Goal: Information Seeking & Learning: Learn about a topic

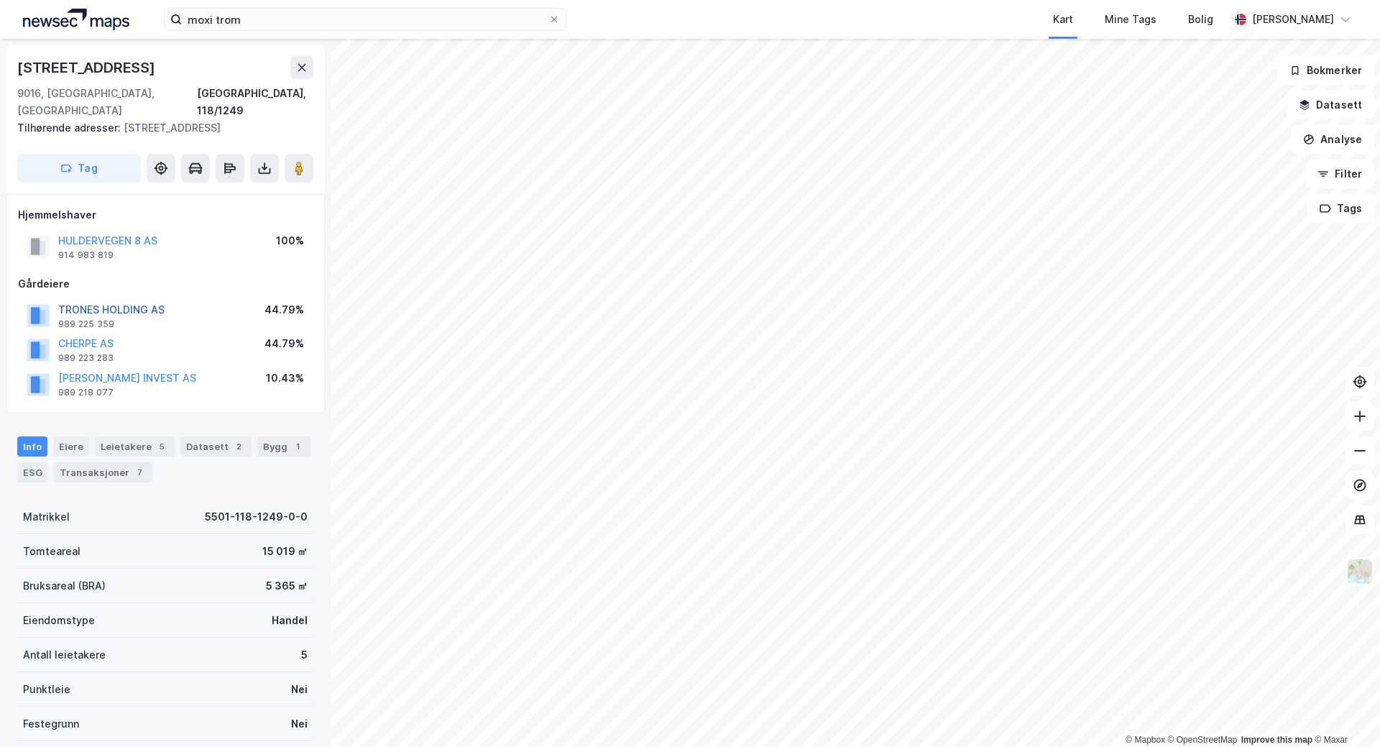
click at [0, 0] on button "TRONES HOLDING AS" at bounding box center [0, 0] width 0 height 0
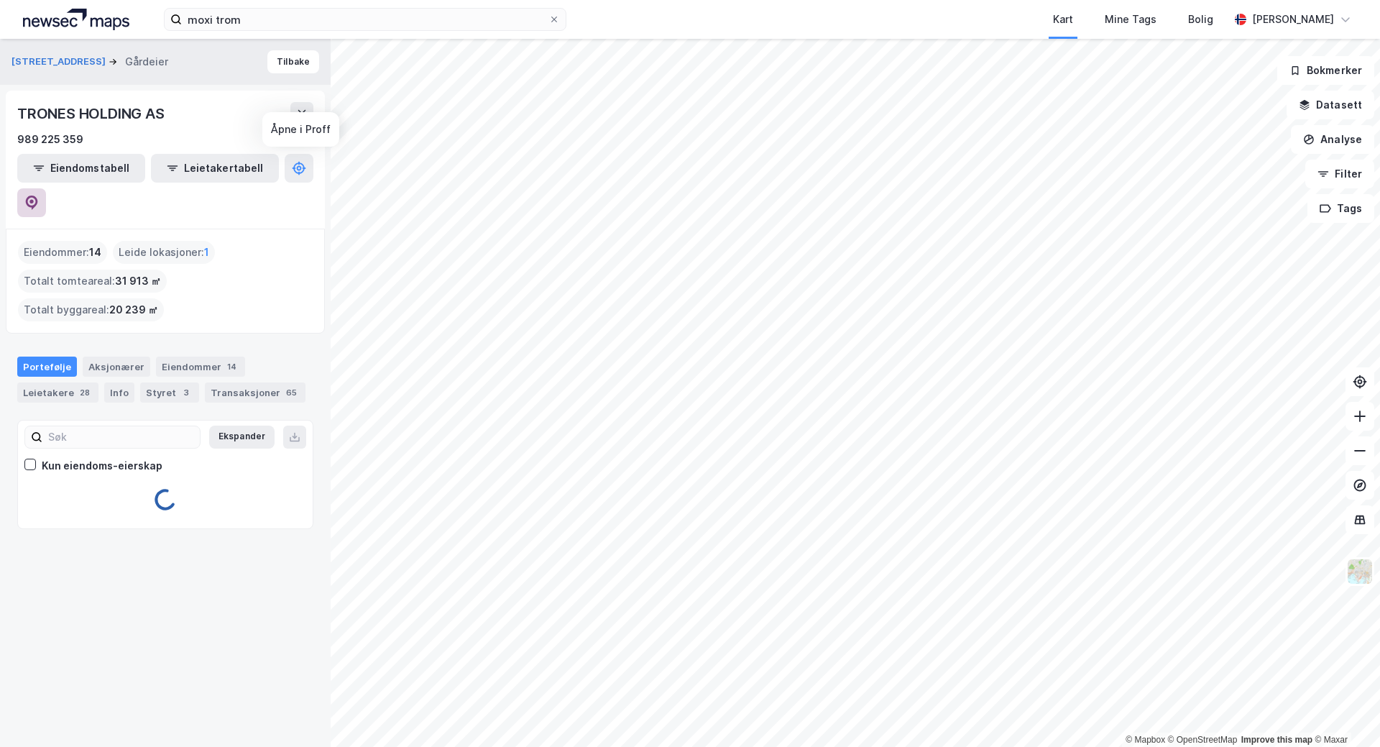
click at [39, 195] on icon at bounding box center [31, 202] width 14 height 14
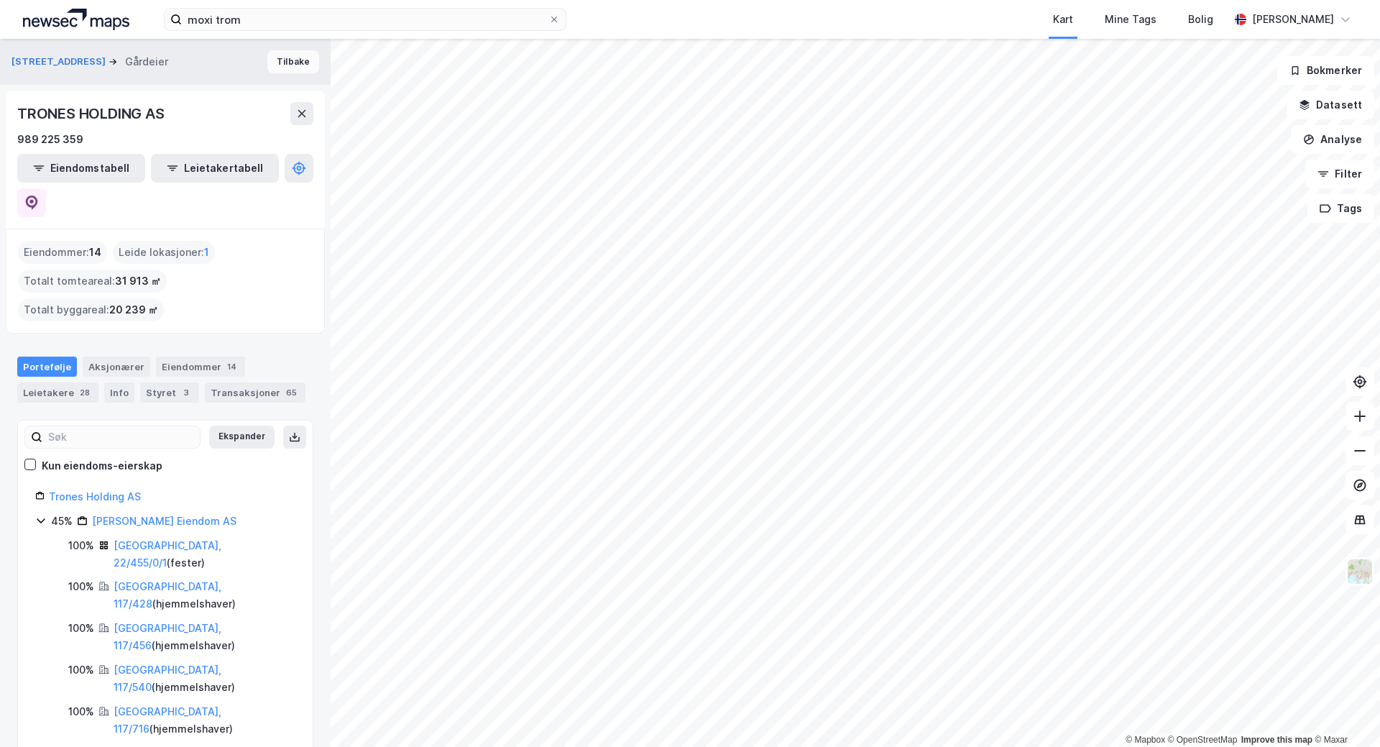
click at [280, 61] on button "Tilbake" at bounding box center [293, 61] width 52 height 23
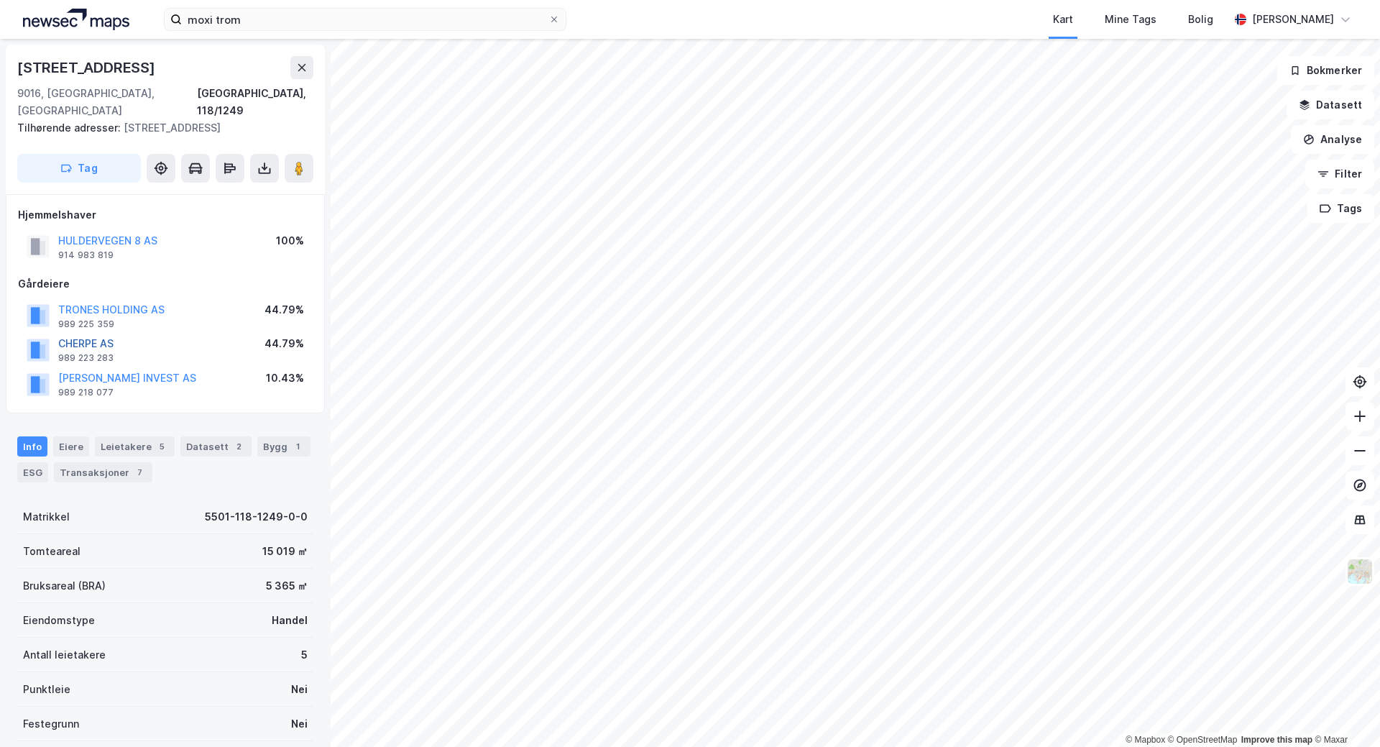
click at [0, 0] on button "CHERPE AS" at bounding box center [0, 0] width 0 height 0
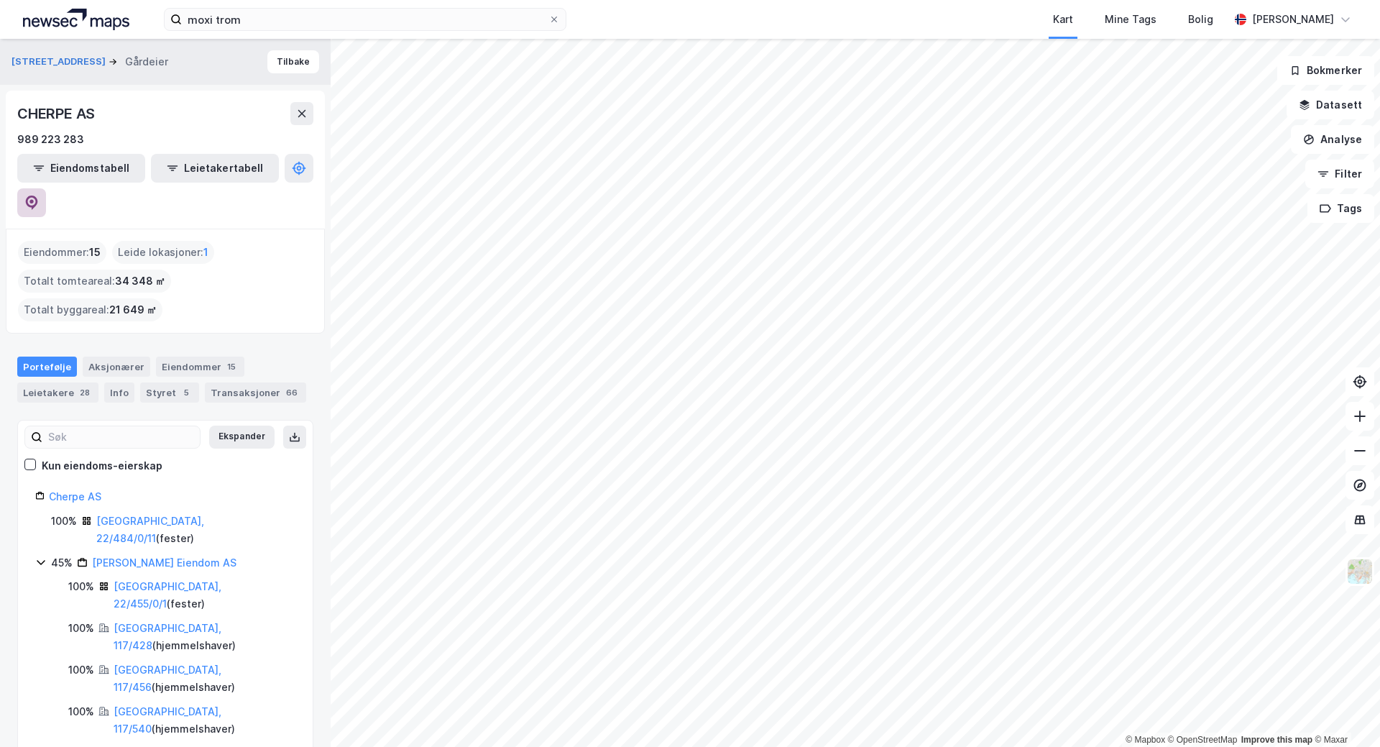
click at [46, 188] on button at bounding box center [31, 202] width 29 height 29
click at [272, 61] on button "Tilbake" at bounding box center [293, 61] width 52 height 23
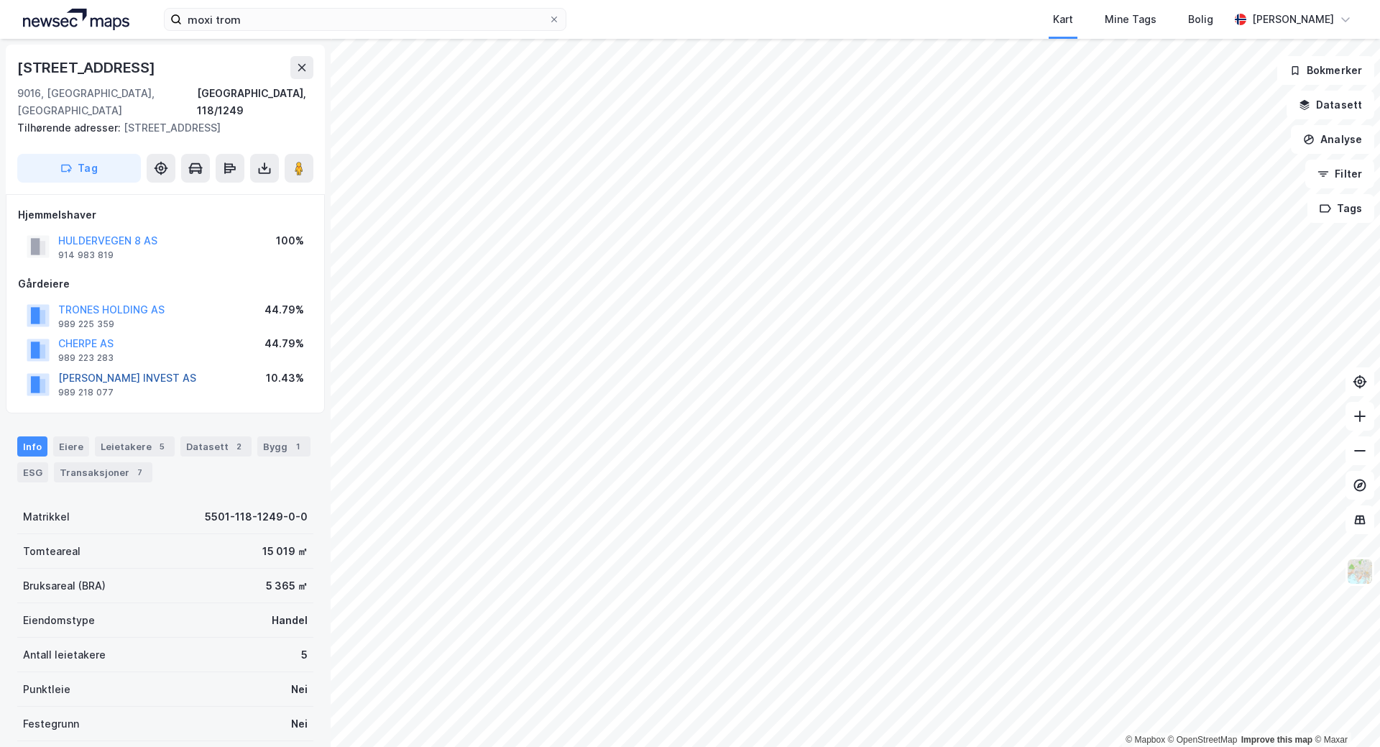
click at [0, 0] on button "[PERSON_NAME] INVEST AS" at bounding box center [0, 0] width 0 height 0
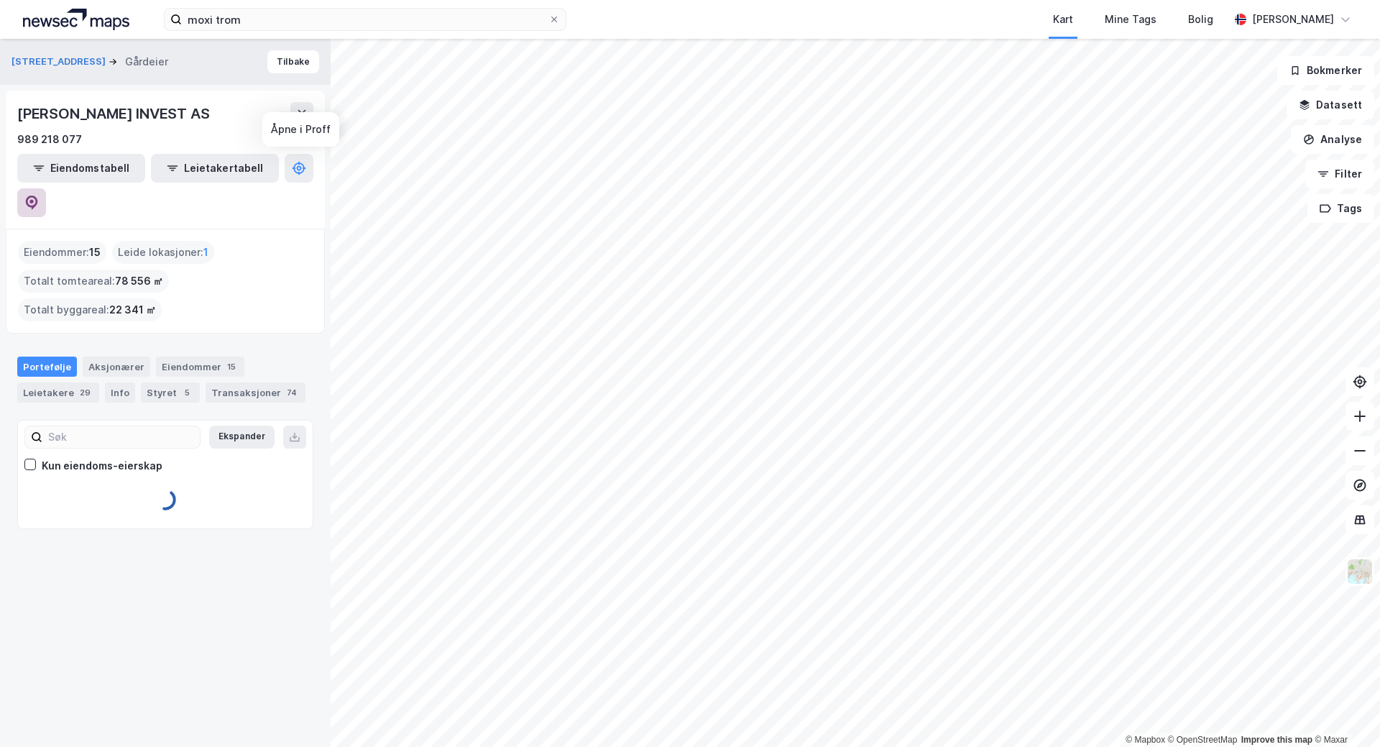
click at [34, 199] on icon at bounding box center [31, 201] width 4 height 4
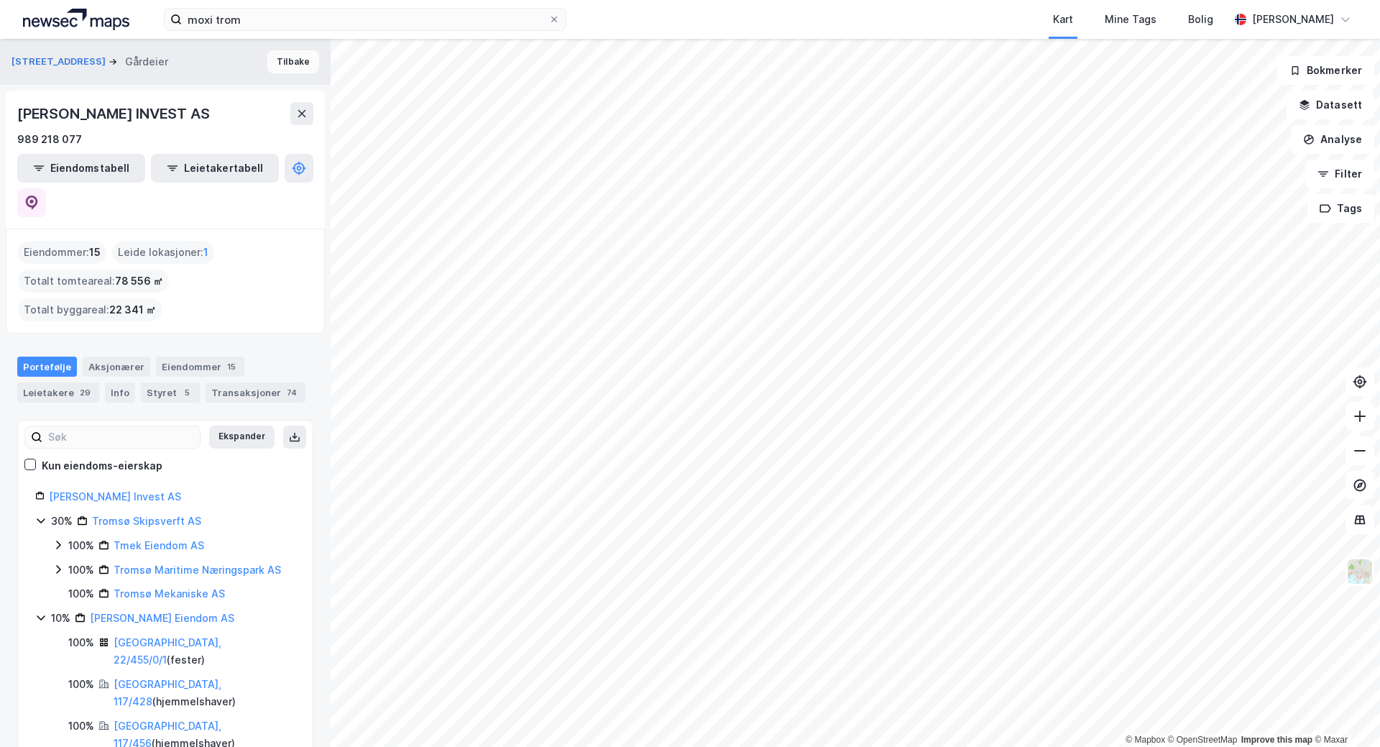
click at [286, 61] on button "Tilbake" at bounding box center [293, 61] width 52 height 23
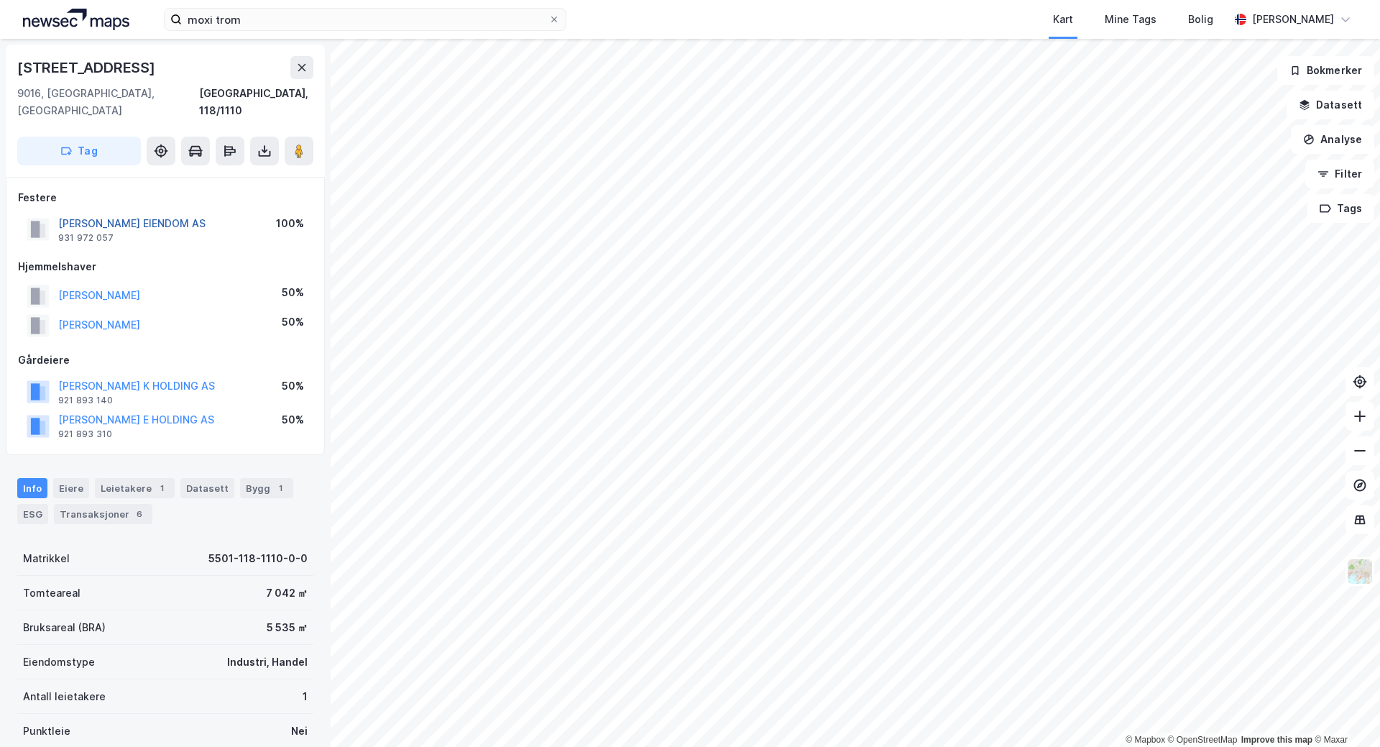
click at [0, 0] on button "[PERSON_NAME] EIENDOM AS" at bounding box center [0, 0] width 0 height 0
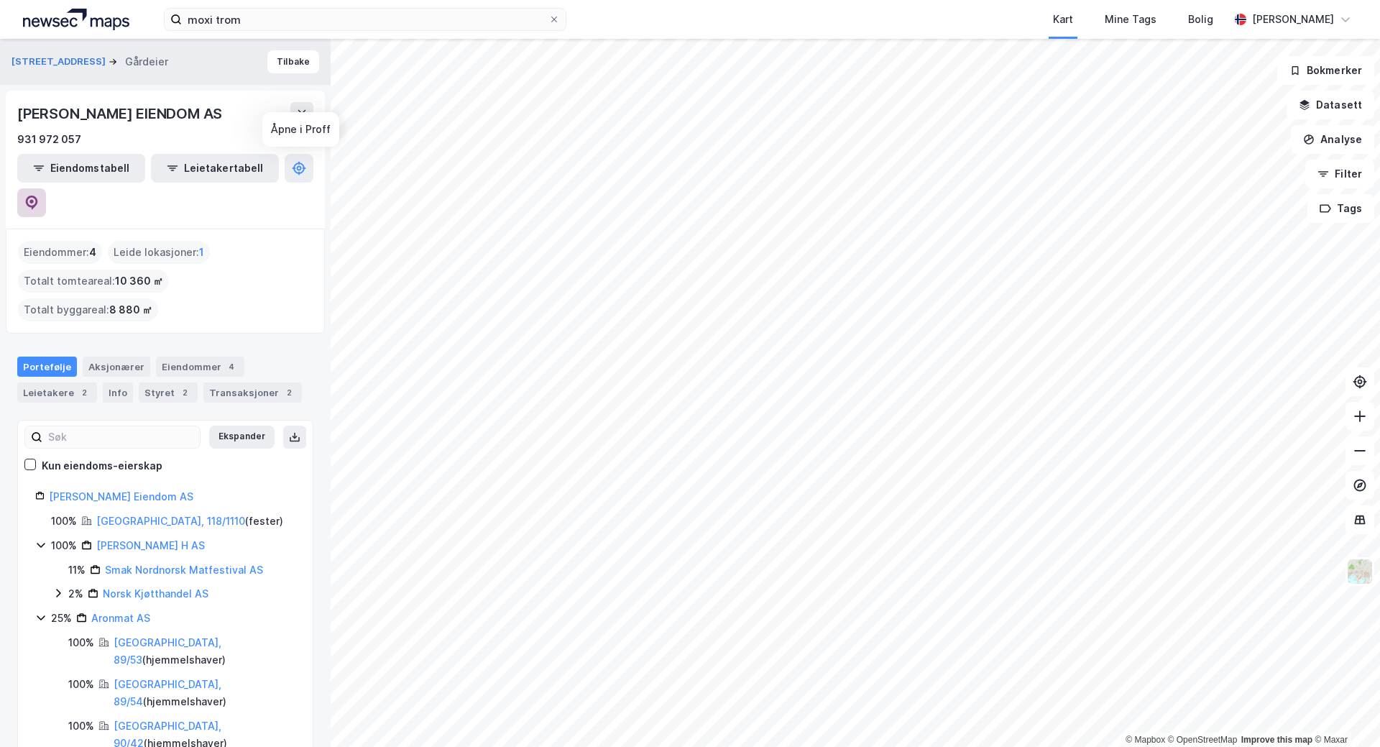
click at [39, 195] on icon at bounding box center [31, 202] width 14 height 14
click at [286, 67] on button "Tilbake" at bounding box center [293, 61] width 52 height 23
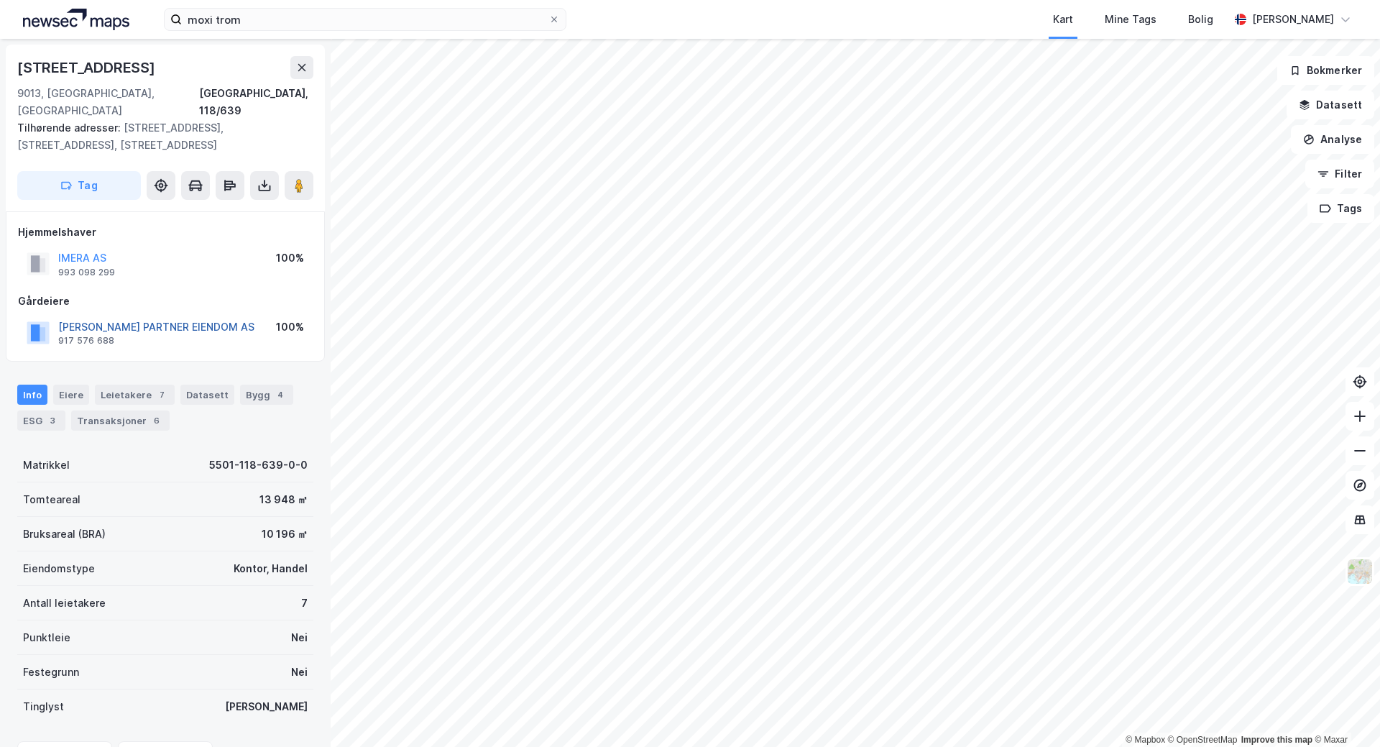
click at [0, 0] on button "[PERSON_NAME] PARTNER EIENDOM AS" at bounding box center [0, 0] width 0 height 0
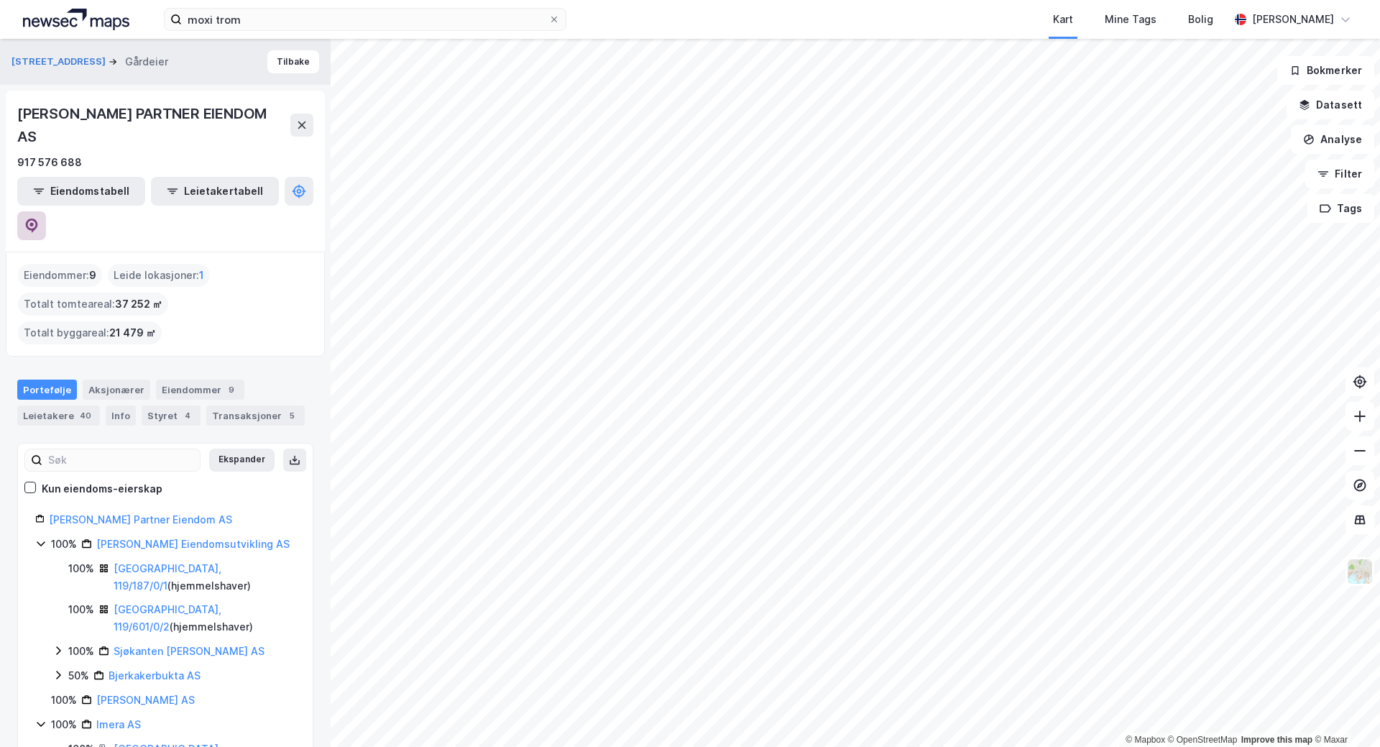
click at [46, 211] on button at bounding box center [31, 225] width 29 height 29
